Goal: Task Accomplishment & Management: Manage account settings

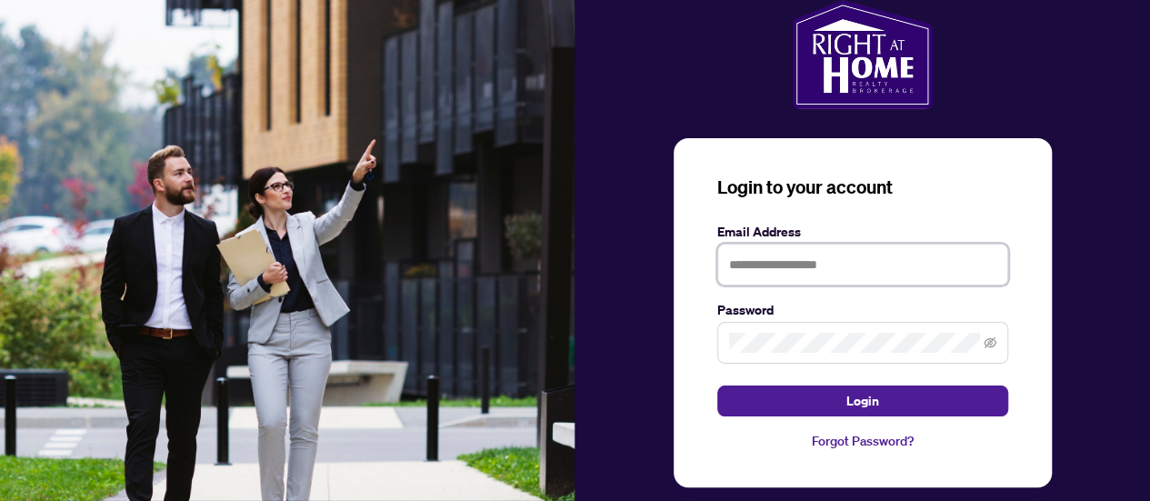
click at [809, 265] on input "text" at bounding box center [862, 265] width 291 height 42
type input "**********"
click at [851, 354] on span at bounding box center [862, 343] width 291 height 42
click at [717, 386] on button "Login" at bounding box center [862, 401] width 291 height 31
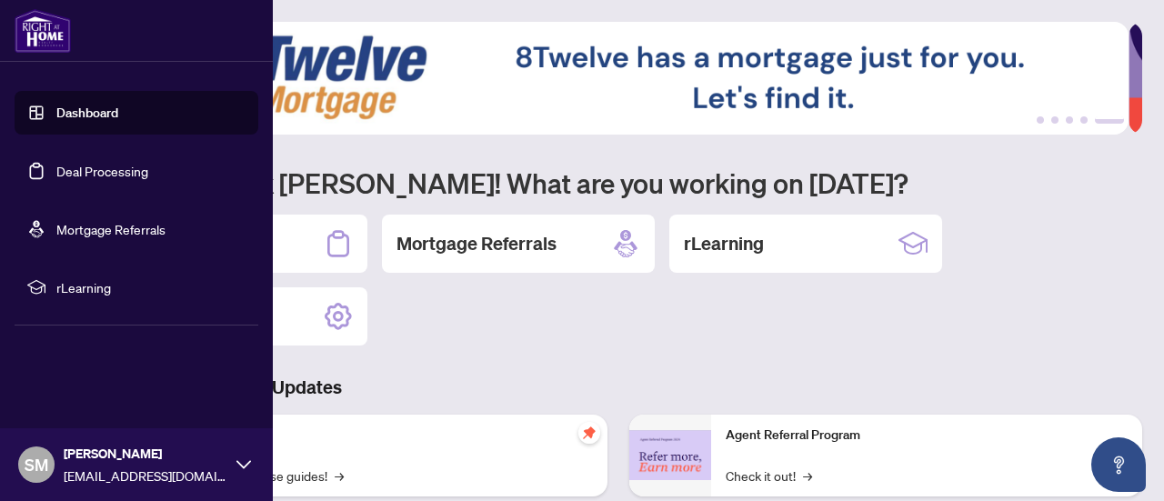
click at [104, 115] on link "Dashboard" at bounding box center [87, 113] width 62 height 16
click at [98, 169] on link "Deal Processing" at bounding box center [102, 171] width 92 height 16
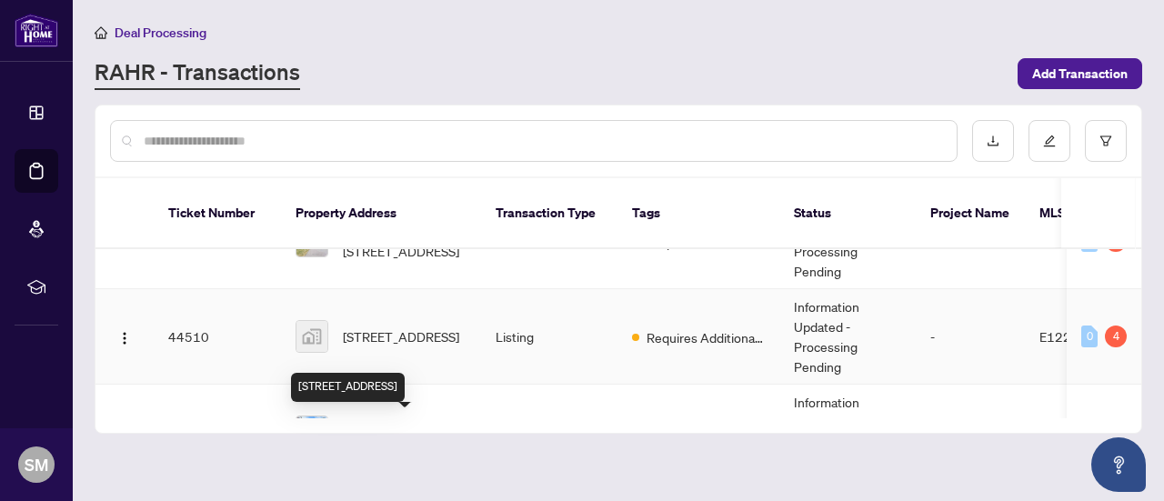
scroll to position [106, 0]
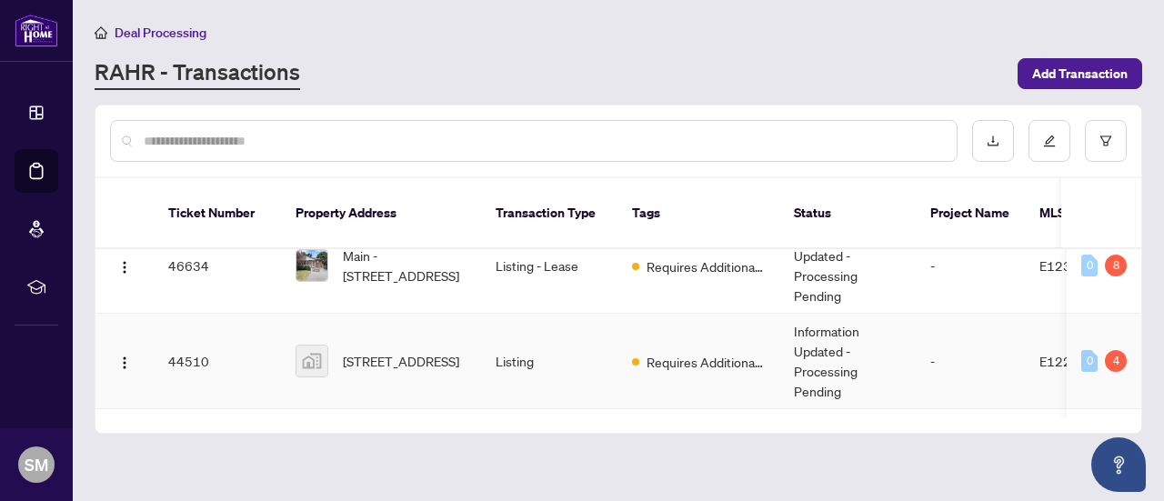
click at [394, 351] on span "567 Coleridge Street, Oshawa, ON, Canada" at bounding box center [401, 361] width 116 height 20
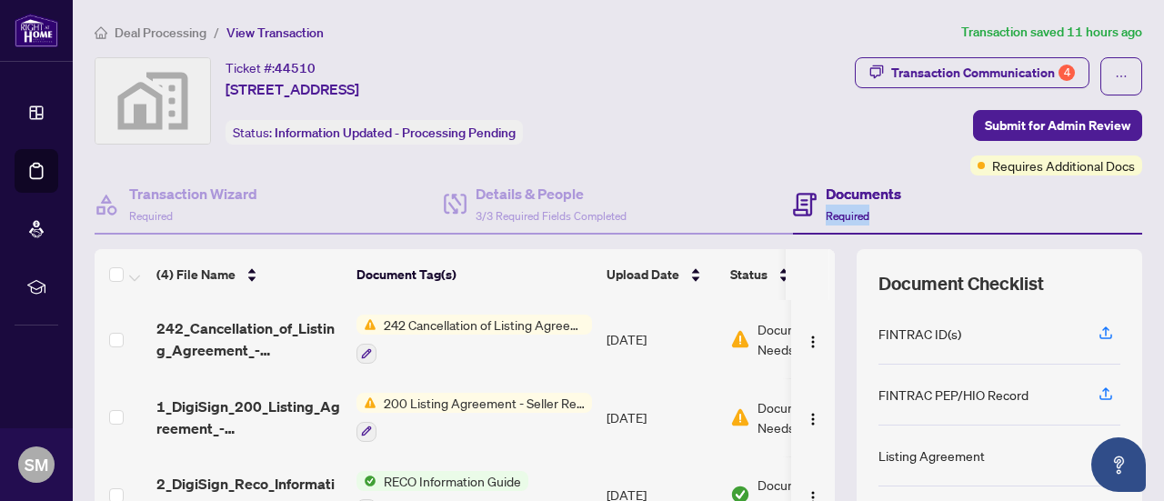
drag, startPoint x: 1144, startPoint y: 178, endPoint x: 1144, endPoint y: 206, distance: 28.2
click at [1144, 206] on main "Deal Processing / View Transaction Transaction saved 11 hours ago Ticket #: 445…" at bounding box center [618, 250] width 1091 height 501
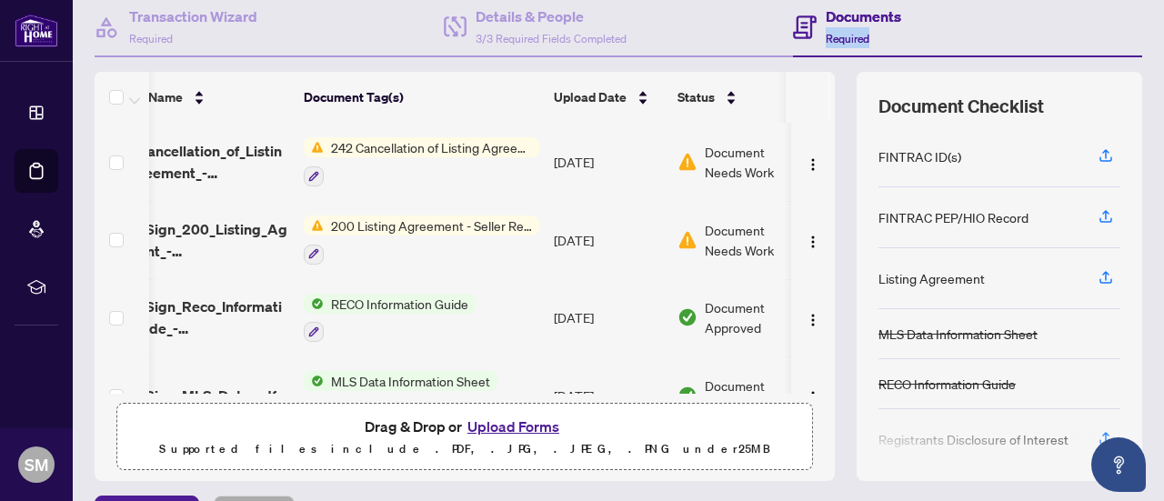
scroll to position [0, 82]
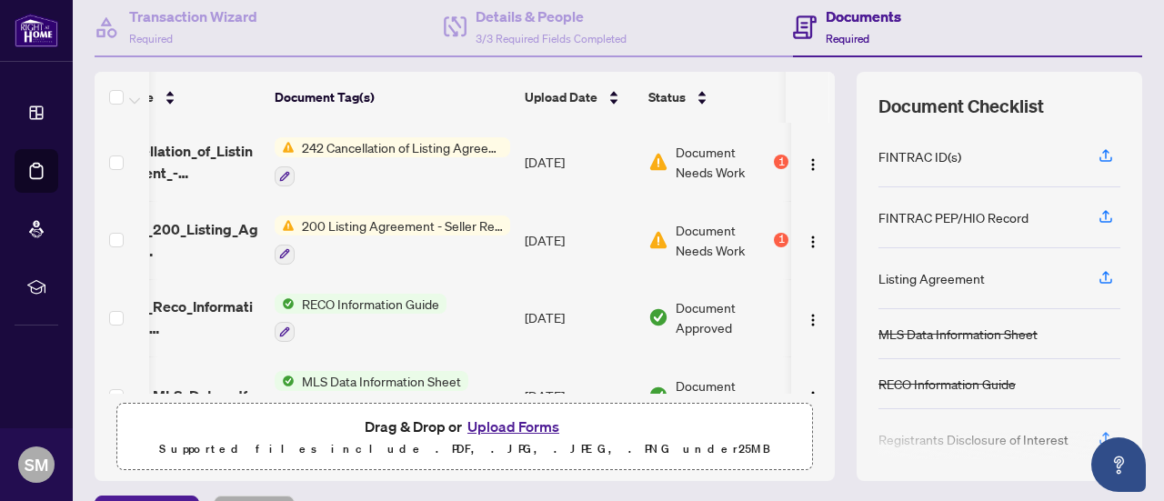
click at [709, 148] on span "Document Needs Work" at bounding box center [723, 162] width 95 height 40
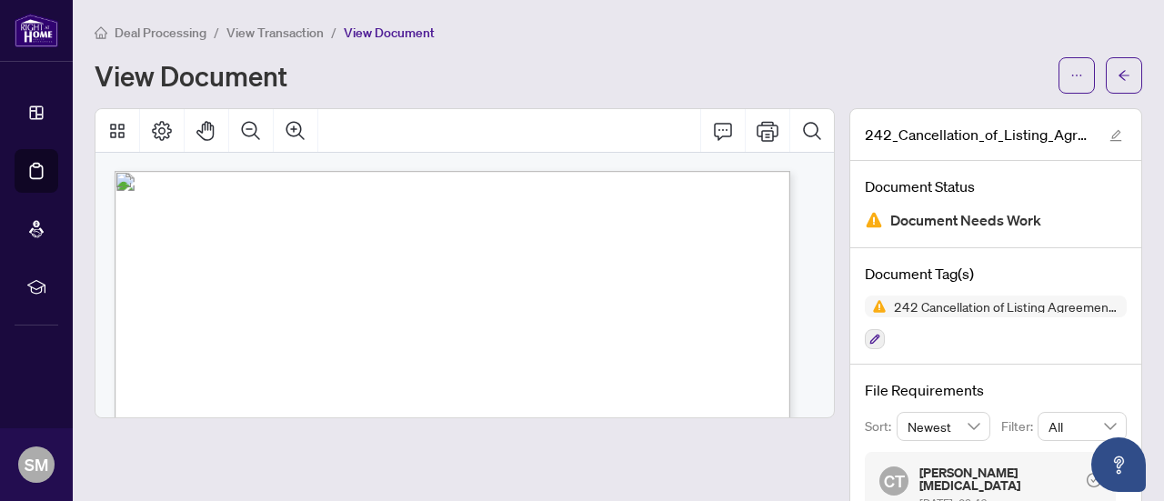
scroll to position [91, 0]
drag, startPoint x: 325, startPoint y: 291, endPoint x: 247, endPoint y: 295, distance: 77.4
click at [247, 80] on p "Form 242 Revised 2020 Page 1 of 1 The trademarks REALTOR®, REALTORS®, MLS®, Mul…" at bounding box center [525, 80] width 820 height 0
click at [252, 290] on span "E12292713" at bounding box center [275, 293] width 53 height 11
drag, startPoint x: 307, startPoint y: 290, endPoint x: 251, endPoint y: 291, distance: 56.4
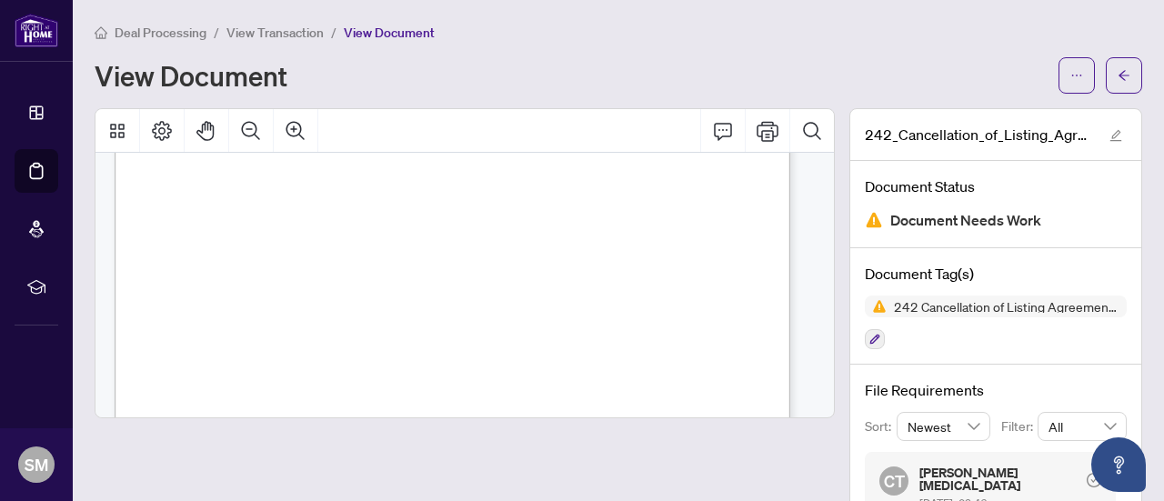
click at [251, 291] on span "E12292713" at bounding box center [275, 293] width 53 height 11
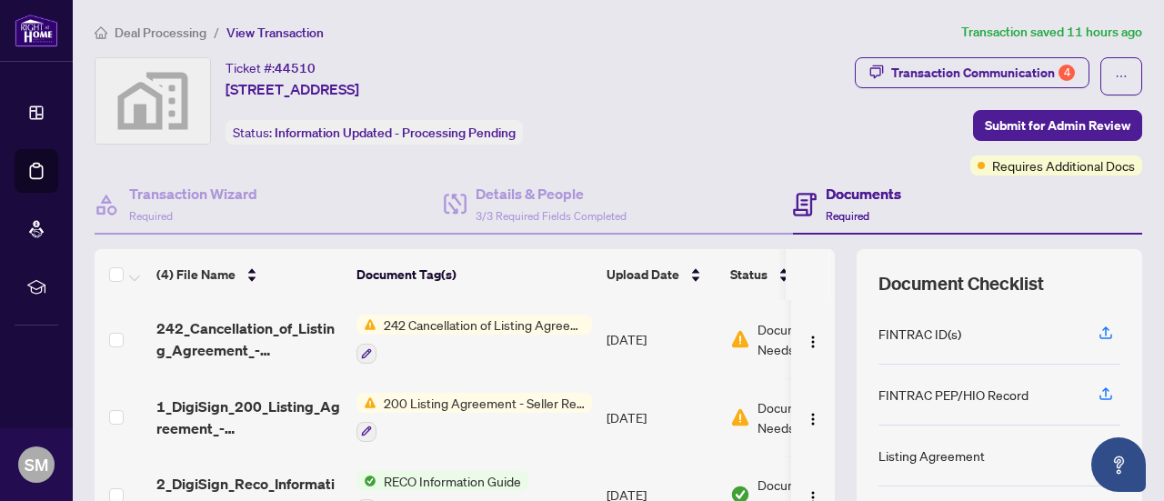
scroll to position [44, 0]
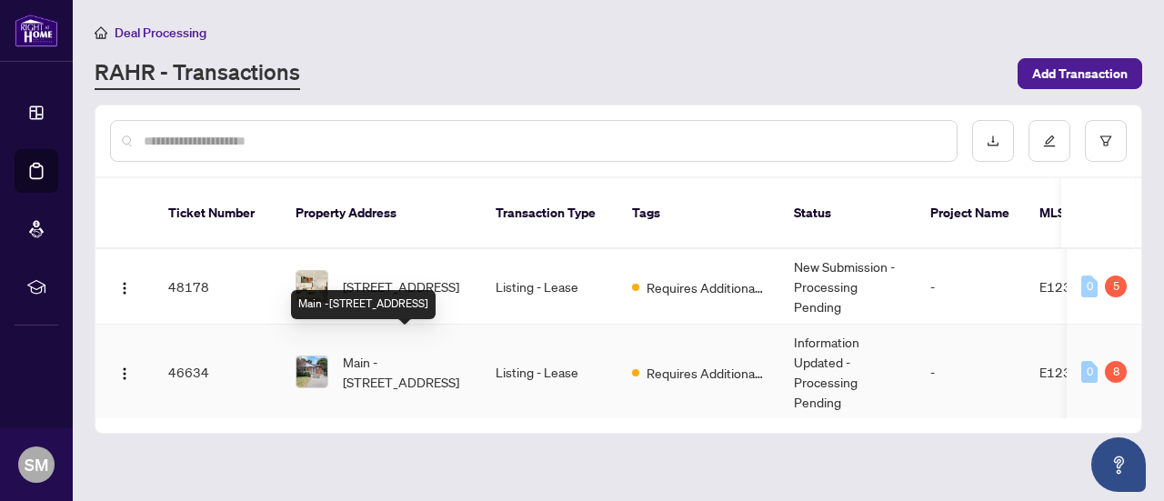
click at [422, 362] on span "Main -567 Coleridge St, Oshawa, Ontario L1H 6S7, Canada" at bounding box center [405, 372] width 124 height 40
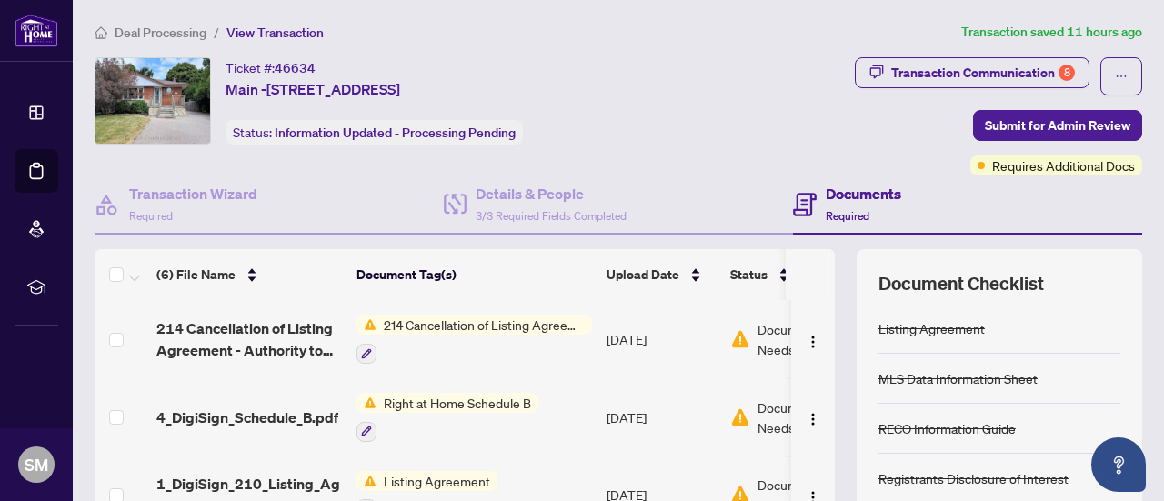
click at [513, 329] on span "214 Cancellation of Listing Agreement - Authority to Offer for Lease" at bounding box center [484, 325] width 216 height 20
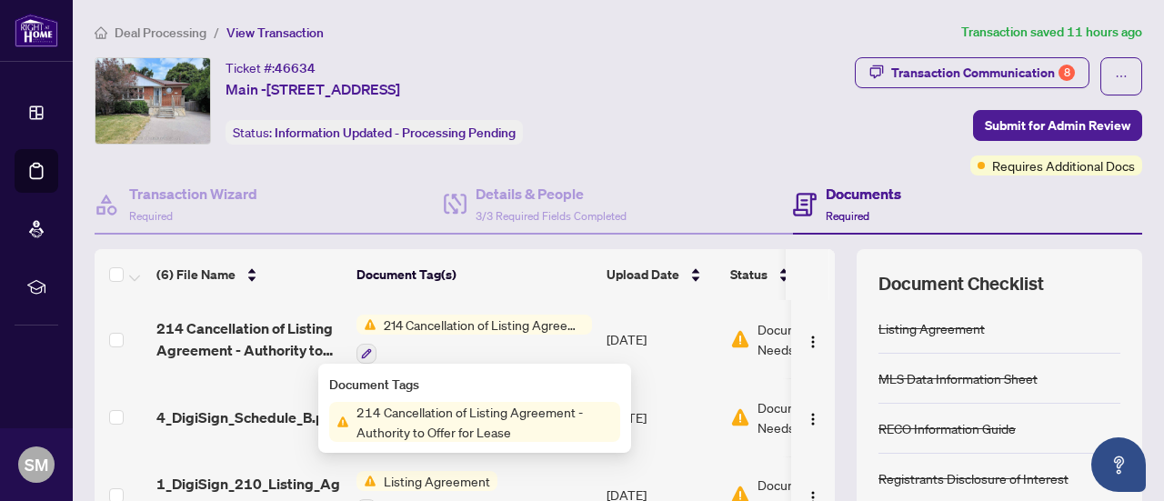
drag, startPoint x: 515, startPoint y: 316, endPoint x: 447, endPoint y: 310, distance: 67.5
click at [515, 316] on span "214 Cancellation of Listing Agreement - Authority to Offer for Lease" at bounding box center [484, 325] width 216 height 20
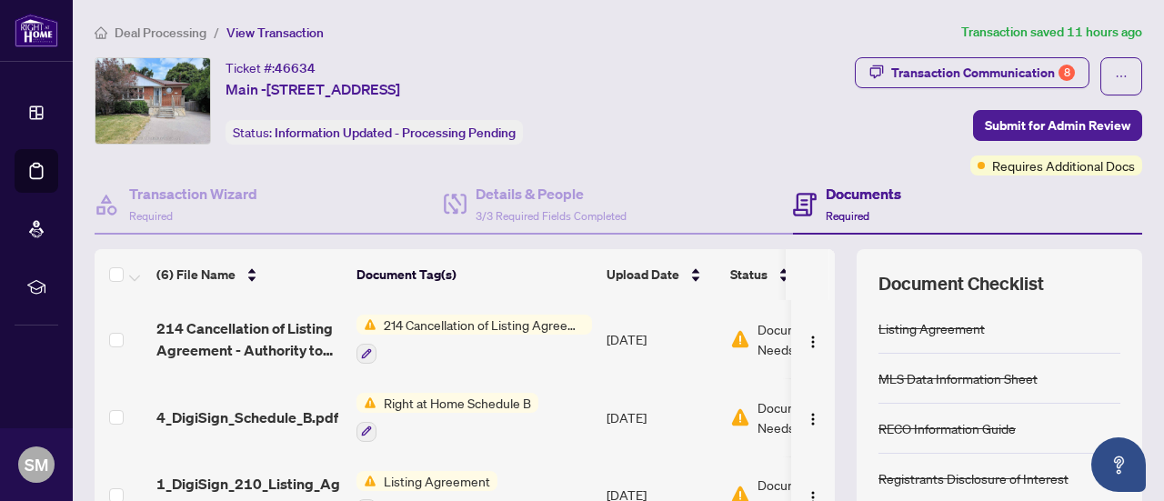
click at [764, 331] on span "Document Needs Work" at bounding box center [805, 339] width 95 height 40
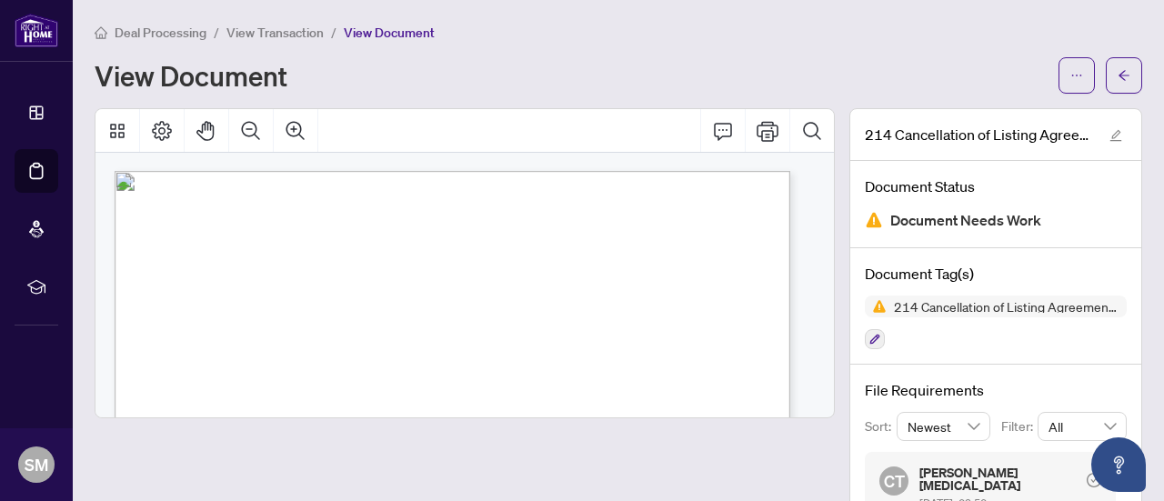
click at [278, 28] on span "View Transaction" at bounding box center [274, 33] width 97 height 16
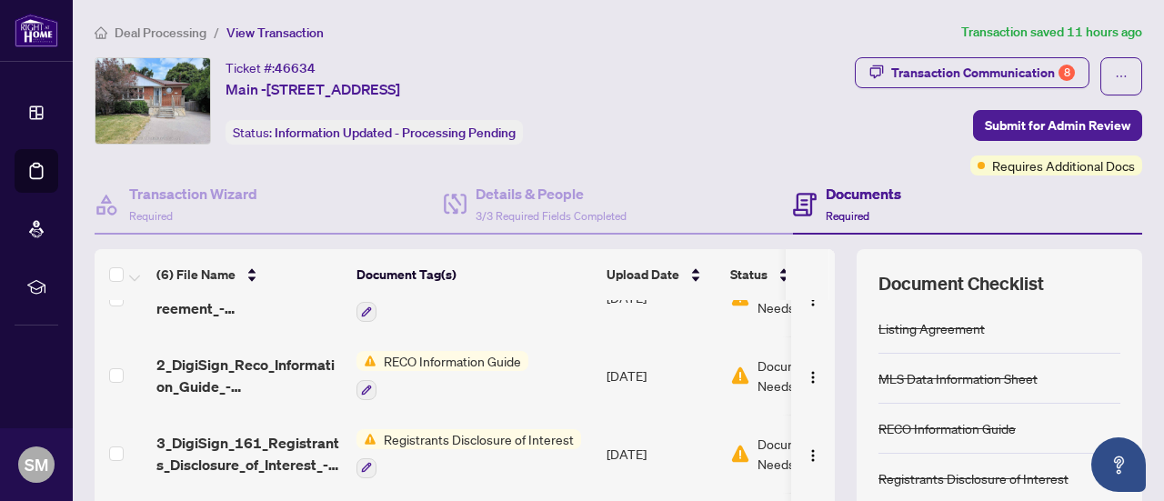
scroll to position [198, 0]
click at [764, 363] on span "Document Needs Work" at bounding box center [805, 376] width 95 height 40
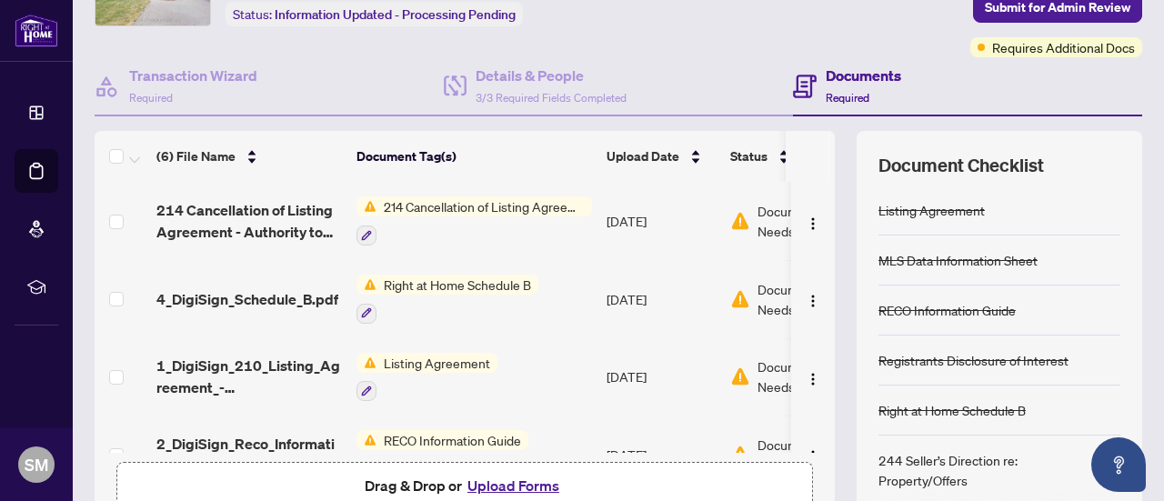
click at [752, 296] on div "Document Needs Work 1" at bounding box center [800, 299] width 140 height 40
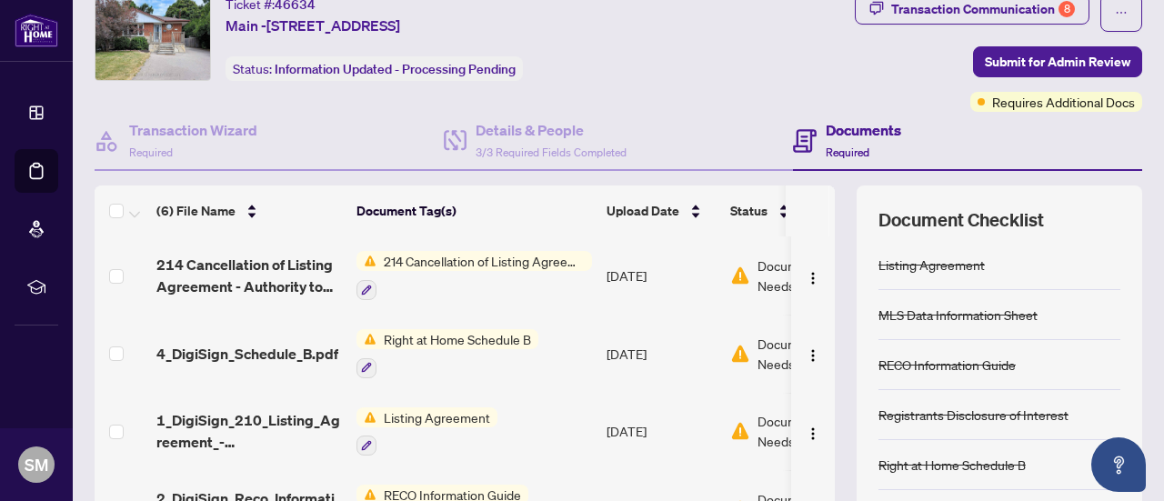
scroll to position [91, 0]
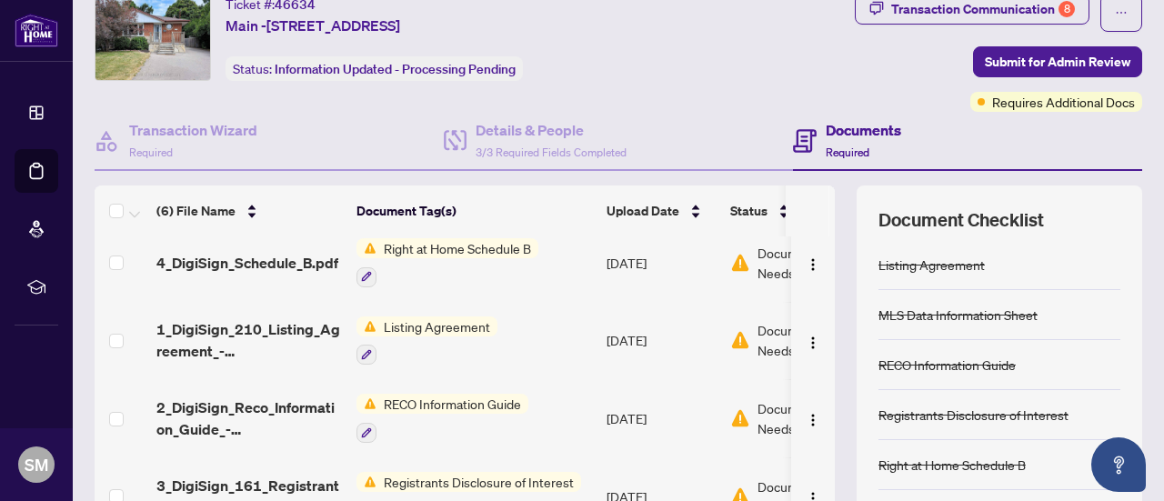
click at [759, 330] on span "Document Needs Work" at bounding box center [805, 340] width 95 height 40
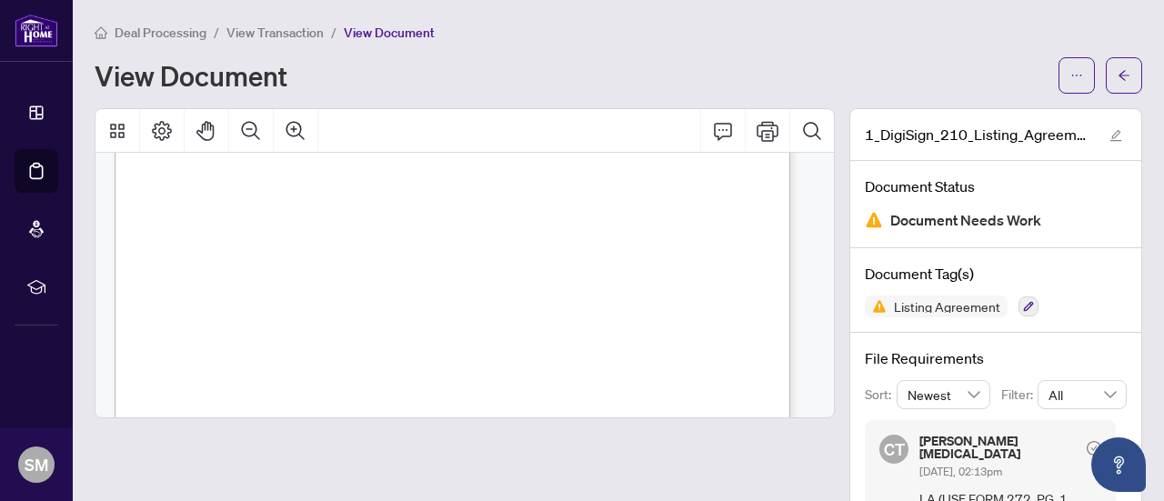
scroll to position [2182, 0]
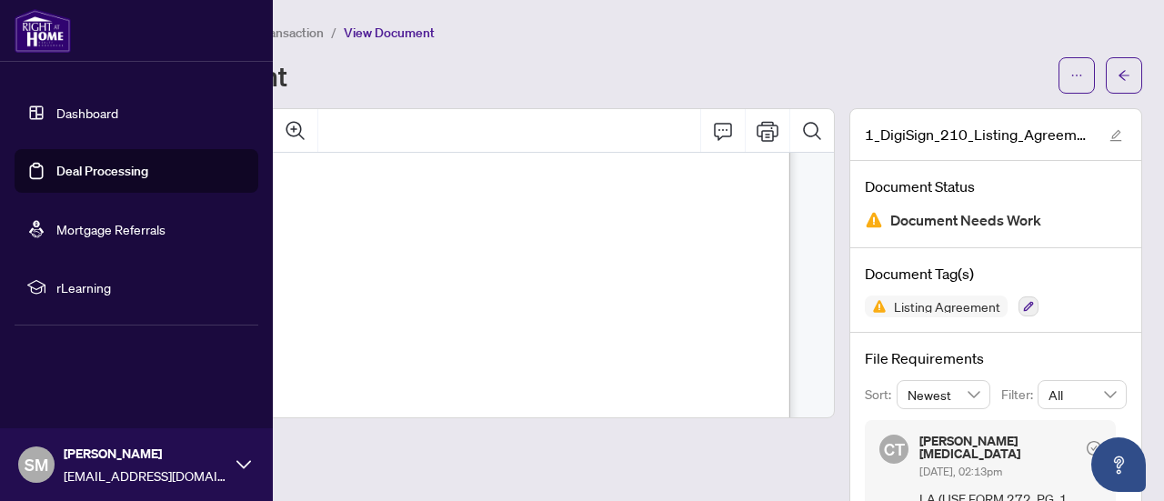
click at [65, 121] on link "Dashboard" at bounding box center [87, 113] width 62 height 16
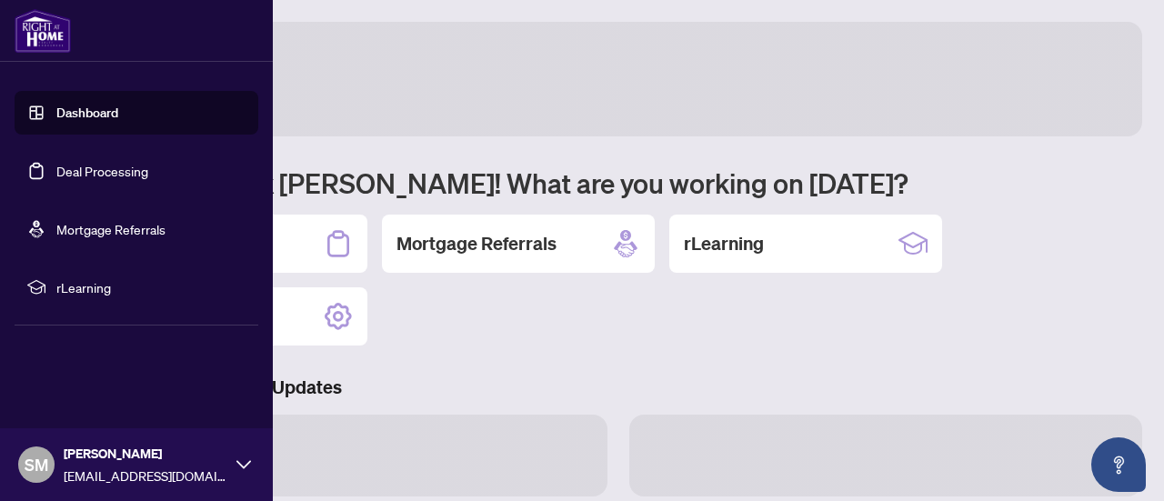
click at [80, 179] on link "Deal Processing" at bounding box center [102, 171] width 92 height 16
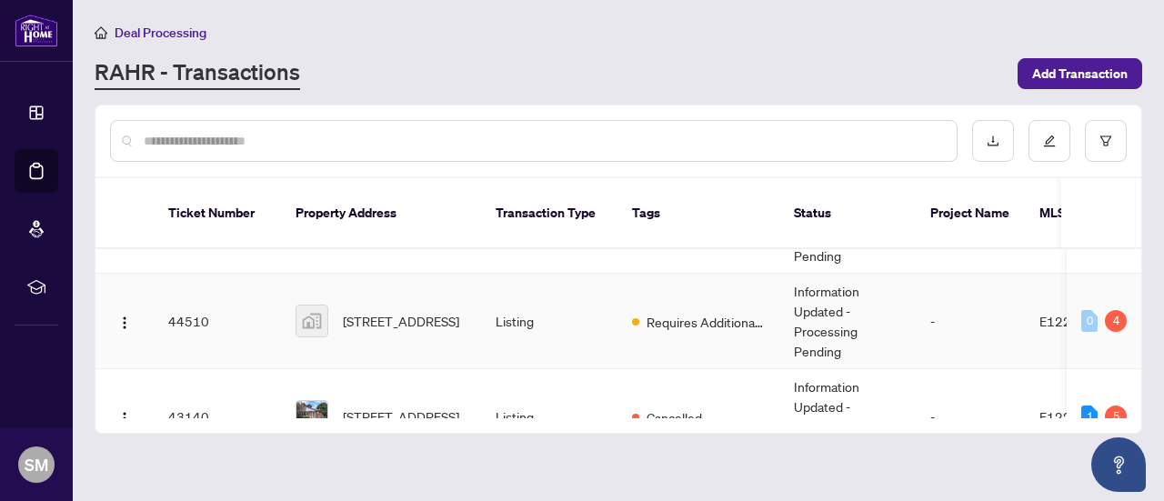
scroll to position [197, 0]
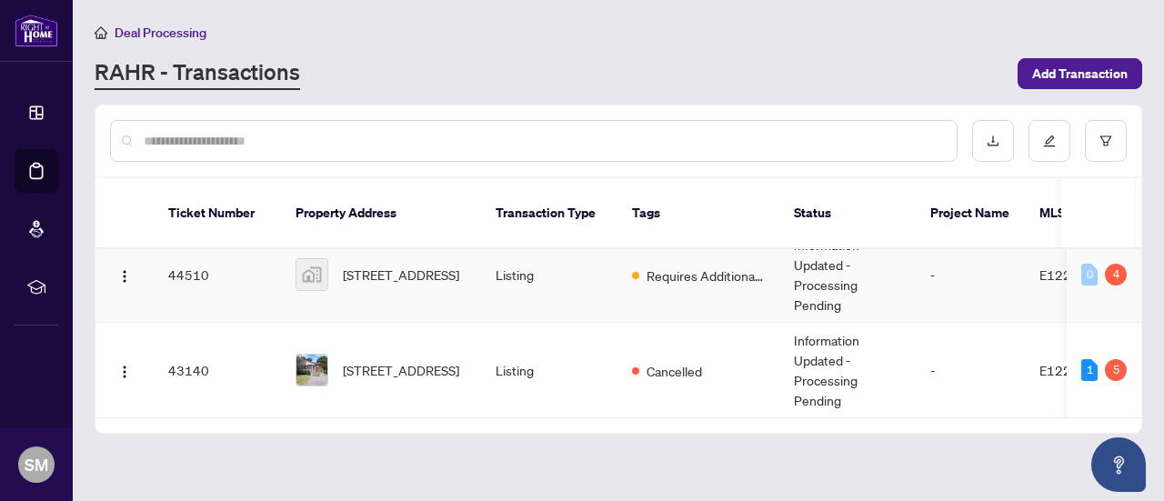
click at [413, 265] on span "567 Coleridge Street, Oshawa, ON, Canada" at bounding box center [401, 275] width 116 height 20
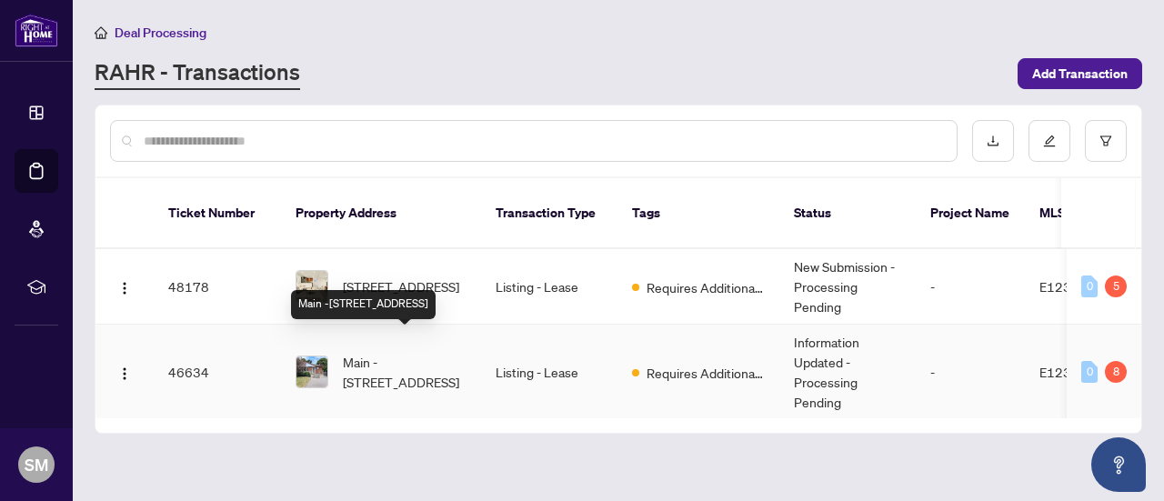
click at [400, 352] on span "Main -567 Coleridge St, Oshawa, Ontario L1H 6S7, Canada" at bounding box center [405, 372] width 124 height 40
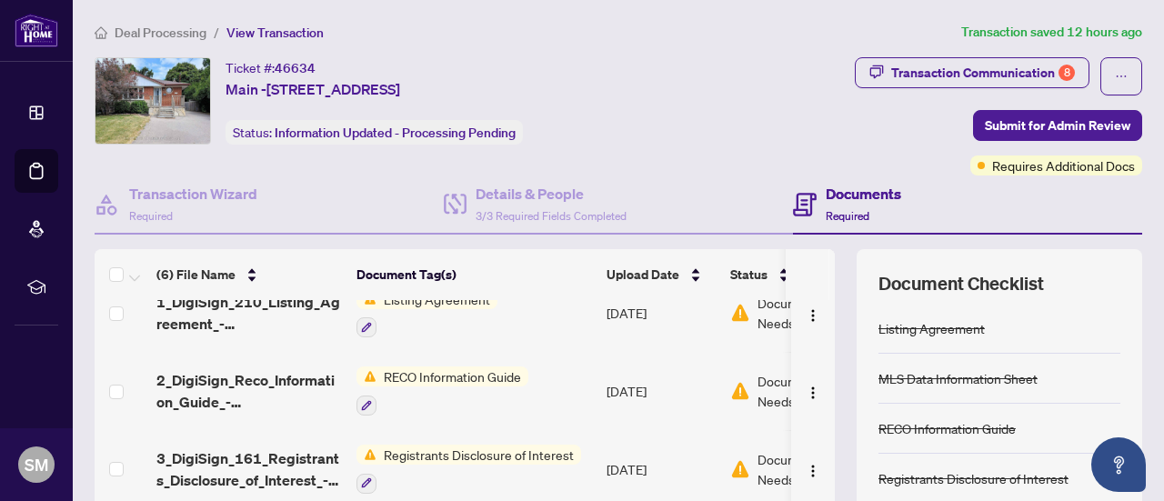
scroll to position [198, 0]
